Goal: Information Seeking & Learning: Check status

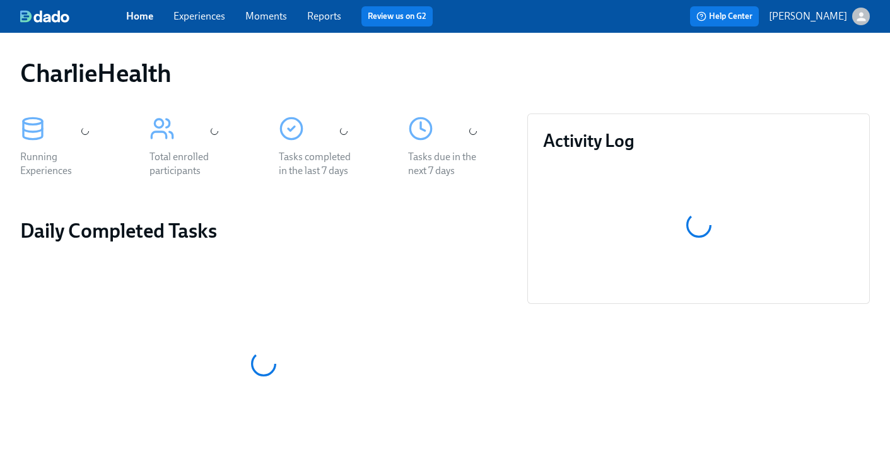
click at [189, 16] on link "Experiences" at bounding box center [199, 16] width 52 height 12
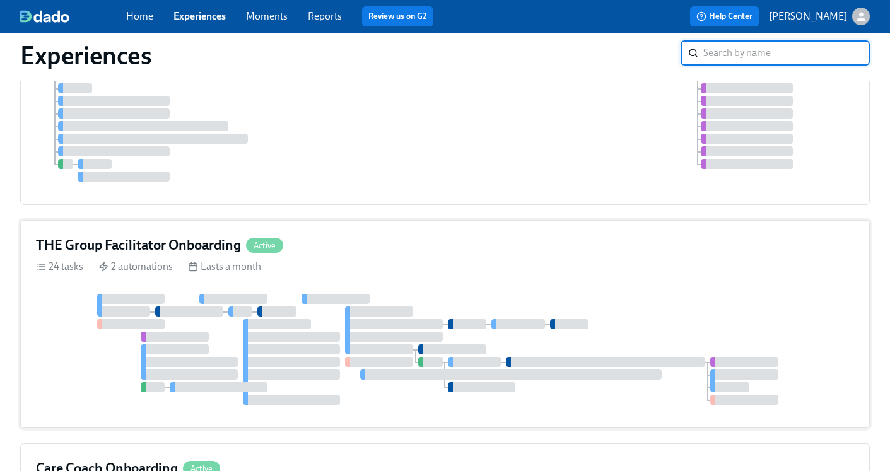
scroll to position [182, 0]
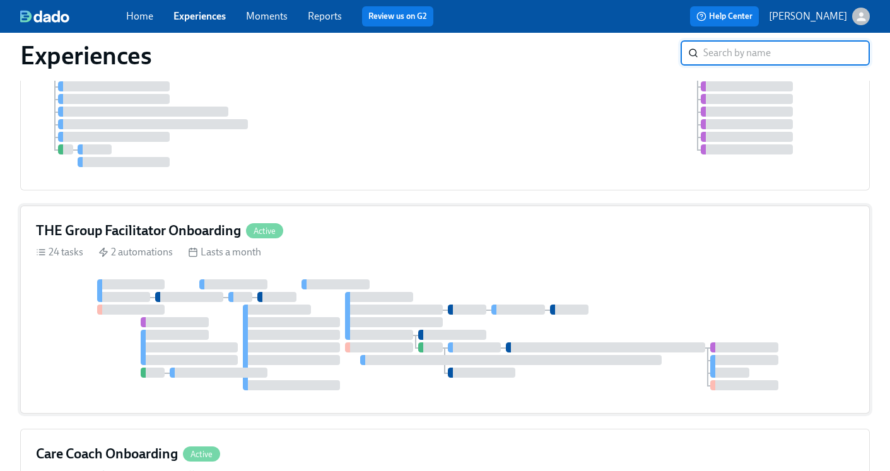
click at [201, 230] on h4 "THE Group Facilitator Onboarding" at bounding box center [138, 230] width 205 height 19
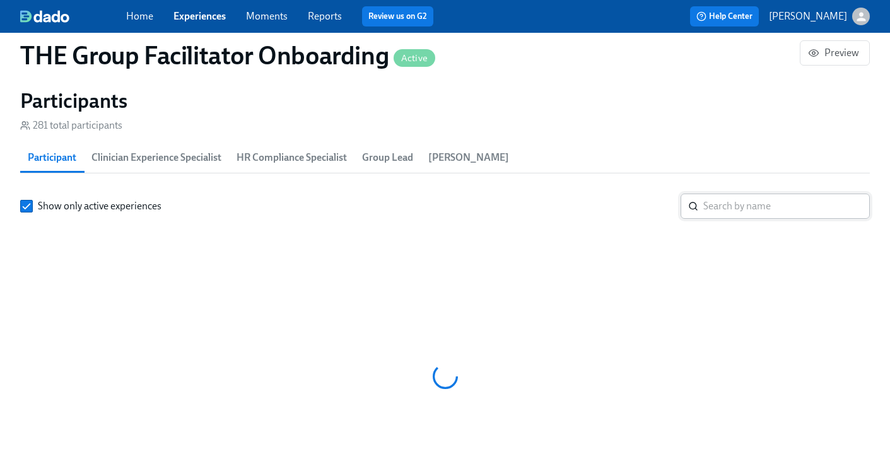
scroll to position [0, 17725]
click at [706, 210] on input "search" at bounding box center [786, 206] width 166 height 25
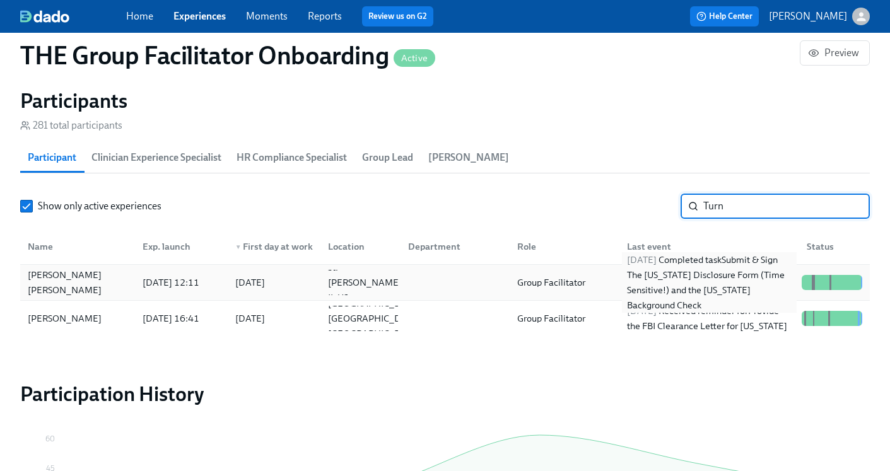
type input "Turn"
click at [643, 277] on div "2025/10/10 Completed task Submit & Sign The Utah Disclosure Form (Time Sensitiv…" at bounding box center [709, 282] width 175 height 61
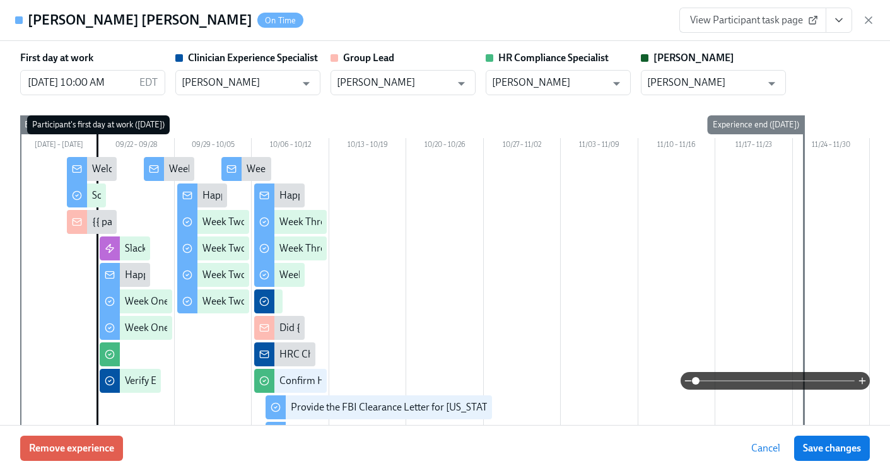
click at [869, 20] on icon "button" at bounding box center [868, 20] width 13 height 13
click at [861, 20] on icon "button" at bounding box center [860, 16] width 9 height 9
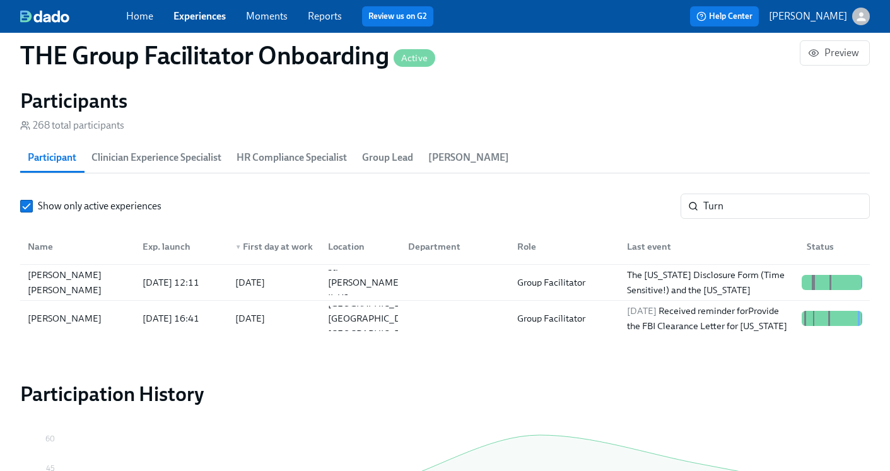
click at [712, 207] on div "CharlieHealth Sign out" at bounding box center [445, 235] width 890 height 471
click at [727, 214] on div "CharlieHealth Sign out" at bounding box center [445, 235] width 890 height 471
click at [727, 208] on div "CharlieHealth Sign out" at bounding box center [445, 235] width 890 height 471
drag, startPoint x: 719, startPoint y: 139, endPoint x: 150, endPoint y: 0, distance: 585.5
click at [719, 139] on div "CharlieHealth Sign out" at bounding box center [445, 235] width 890 height 471
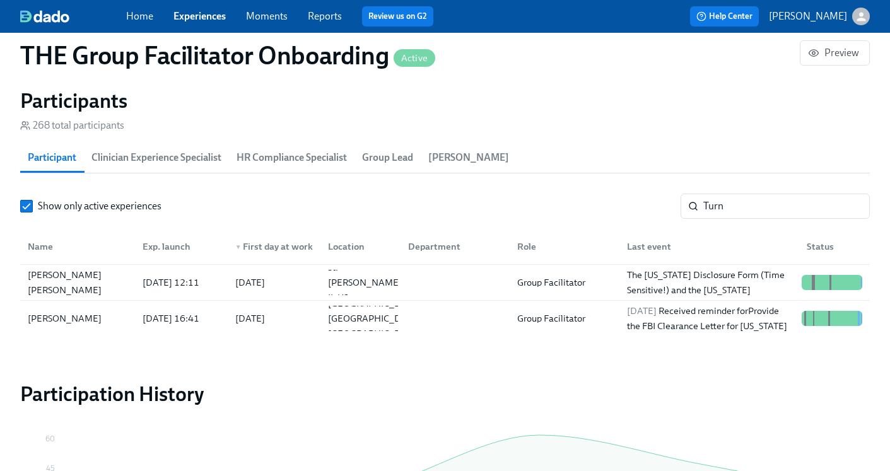
click at [720, 126] on div "CharlieHealth Sign out" at bounding box center [445, 235] width 890 height 471
click at [733, 130] on div "CharlieHealth Sign out" at bounding box center [445, 235] width 890 height 471
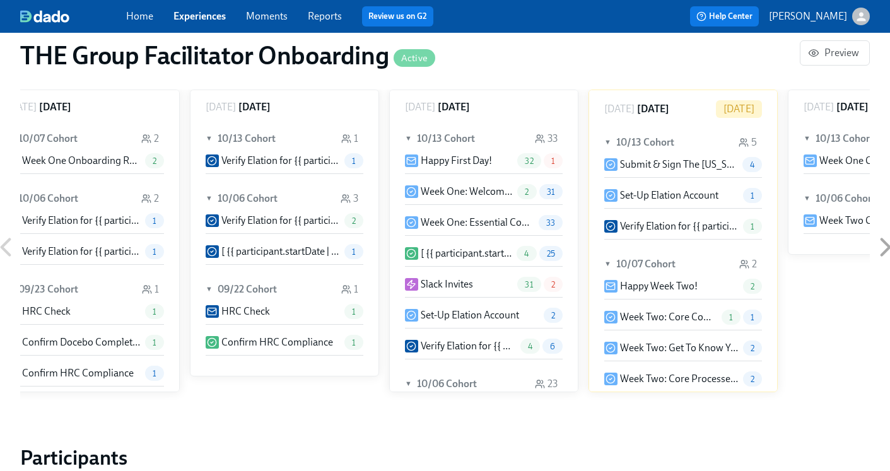
scroll to position [0, 17326]
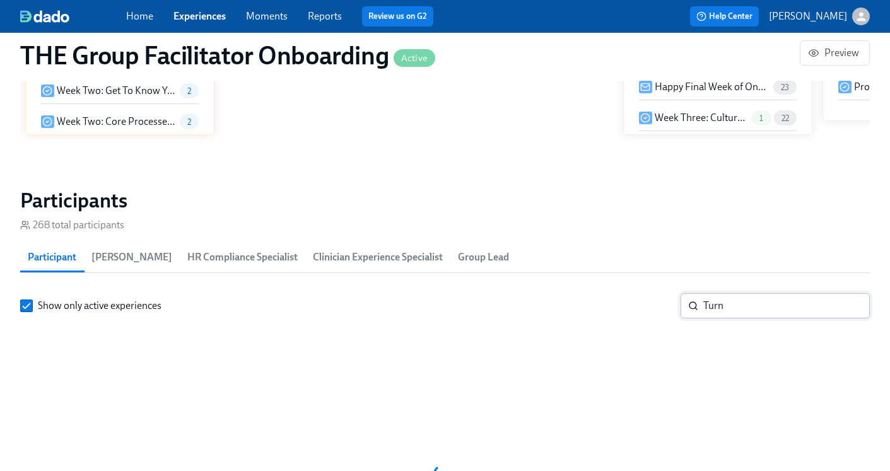
click at [760, 306] on input "Turn" at bounding box center [786, 305] width 166 height 25
type input "T"
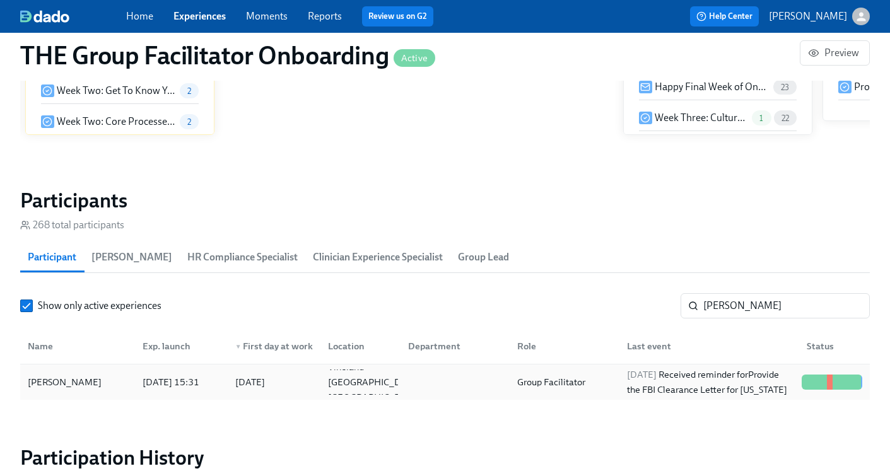
click at [615, 387] on div "Group Facilitator" at bounding box center [562, 381] width 110 height 25
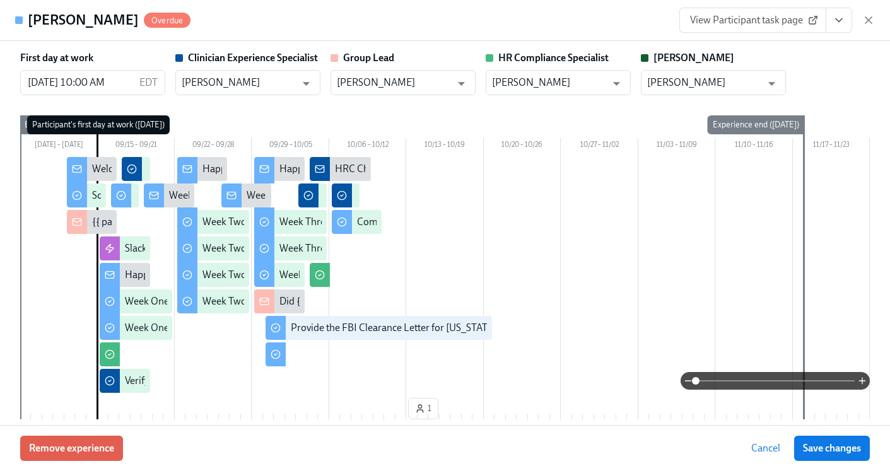
click at [838, 19] on icon "View task page" at bounding box center [838, 20] width 13 height 13
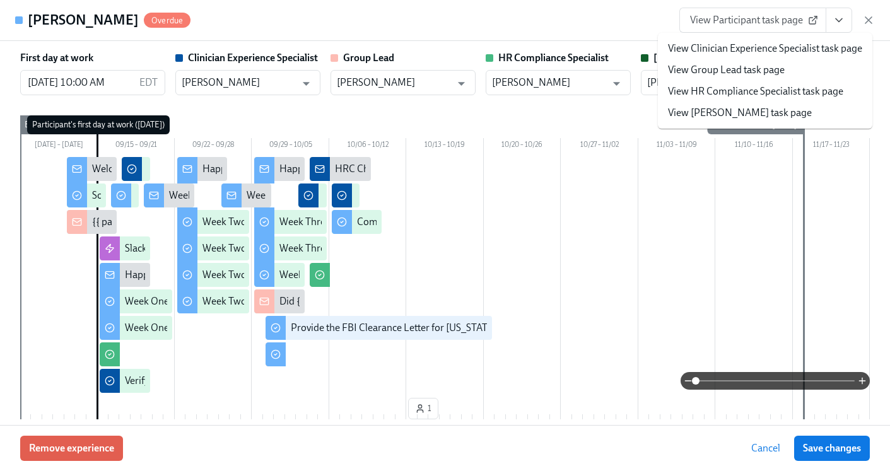
click at [794, 93] on link "View HR Compliance Specialist task page" at bounding box center [755, 91] width 175 height 14
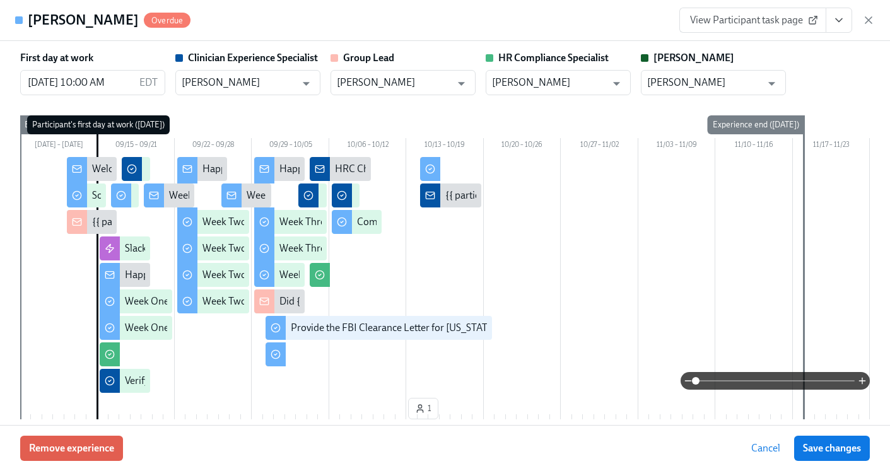
scroll to position [0, 18265]
click at [832, 30] on button "View task page" at bounding box center [838, 20] width 26 height 25
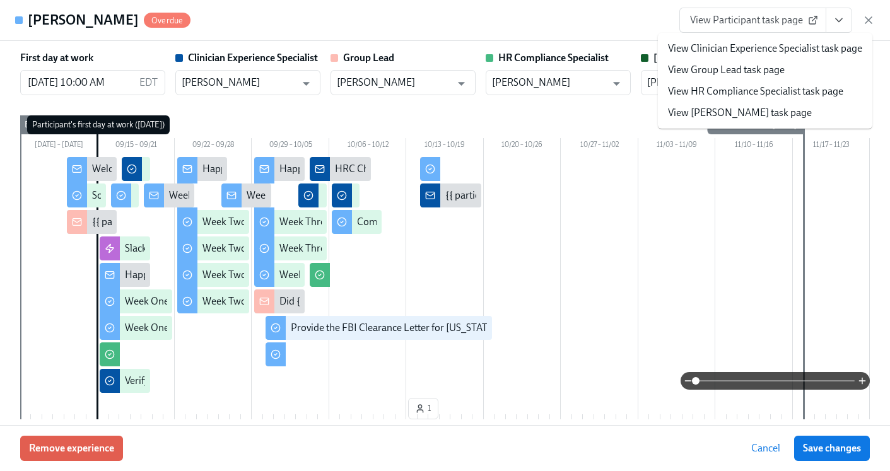
click at [868, 9] on div "View Participant task page View Clinician Experience Specialist task page View …" at bounding box center [776, 20] width 195 height 25
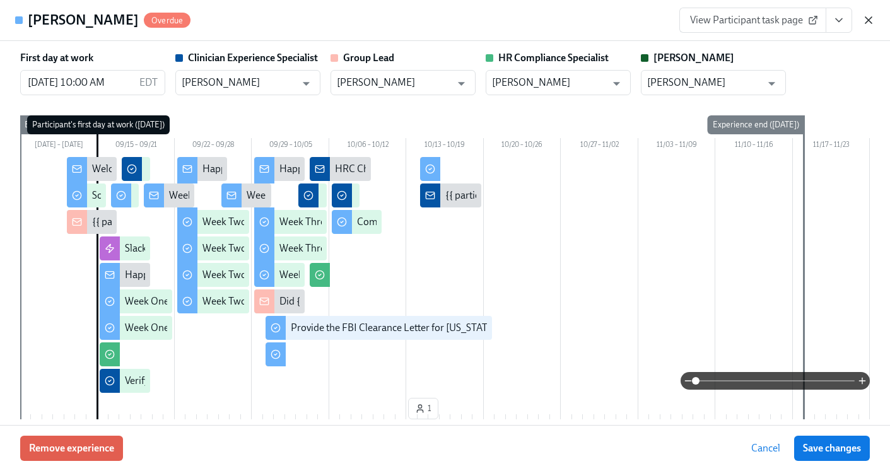
click at [868, 17] on icon "button" at bounding box center [868, 20] width 13 height 13
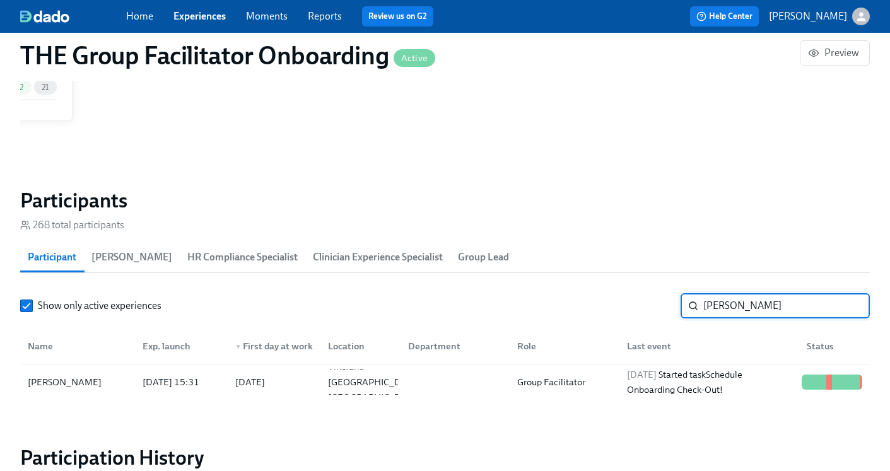
drag, startPoint x: 814, startPoint y: 304, endPoint x: 605, endPoint y: 291, distance: 209.1
click at [605, 291] on section "Participants 268 total participants Participant [PERSON_NAME] HR Compliance Spe…" at bounding box center [444, 296] width 849 height 217
type input "[PERSON_NAME]"
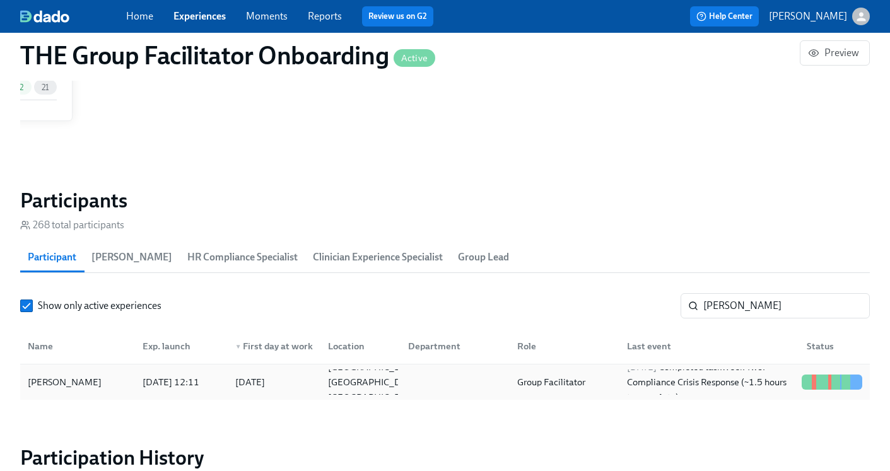
click at [453, 381] on div at bounding box center [453, 381] width 110 height 25
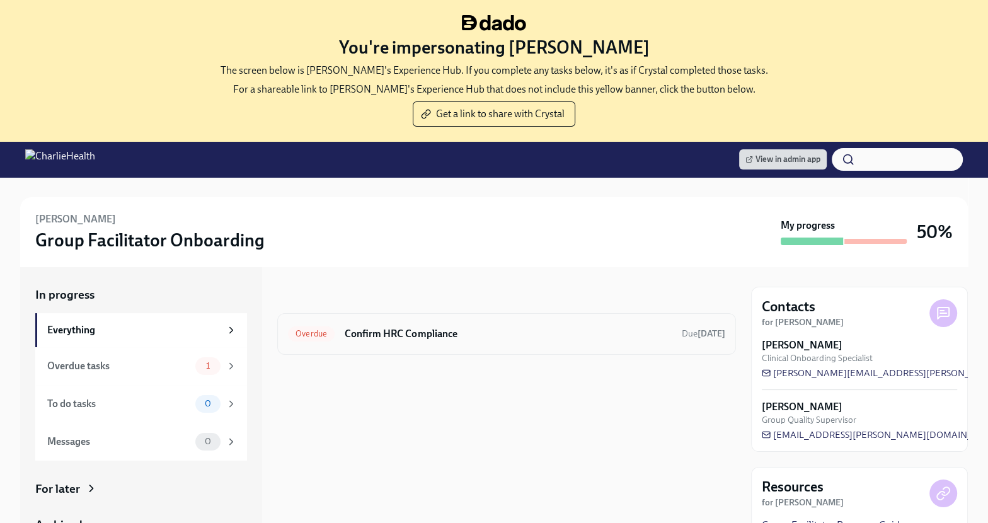
click at [543, 335] on h6 "Confirm HRC Compliance" at bounding box center [508, 334] width 327 height 14
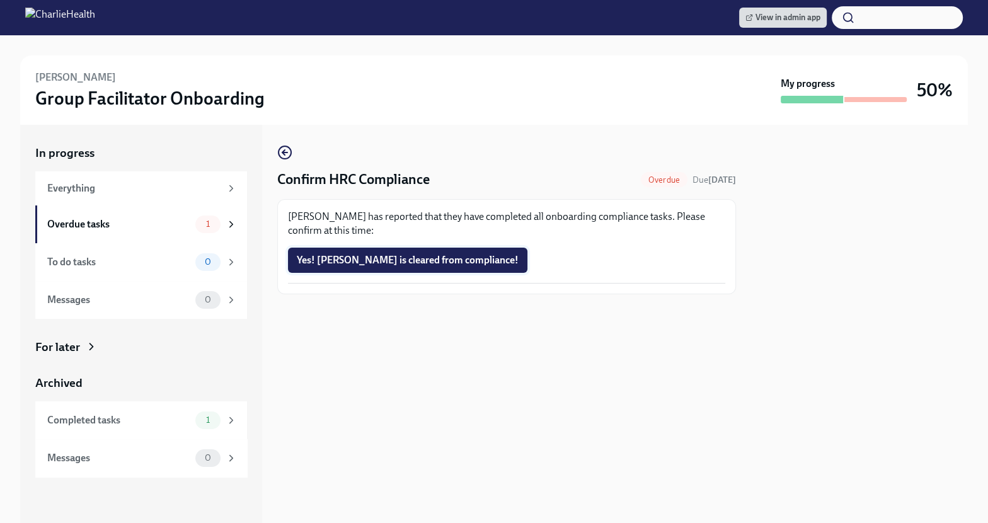
click at [415, 261] on span "Yes! Jacqueline is cleared from compliance!" at bounding box center [408, 260] width 222 height 13
